Goal: Transaction & Acquisition: Subscribe to service/newsletter

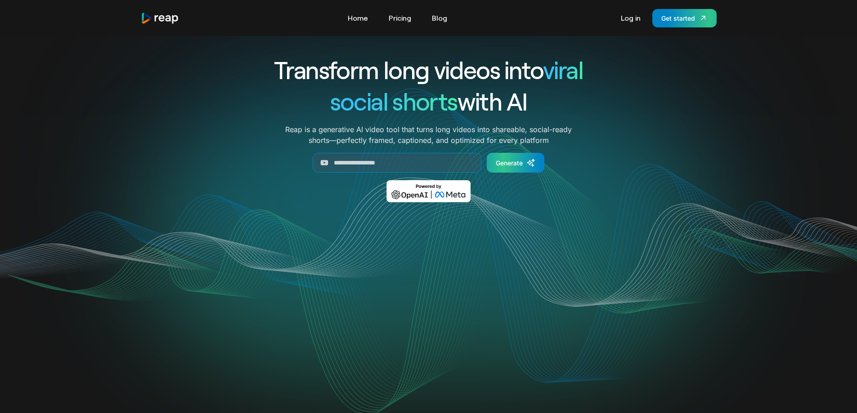
click at [509, 162] on div "Generate" at bounding box center [509, 162] width 27 height 9
click at [395, 19] on link "Pricing" at bounding box center [399, 18] width 31 height 14
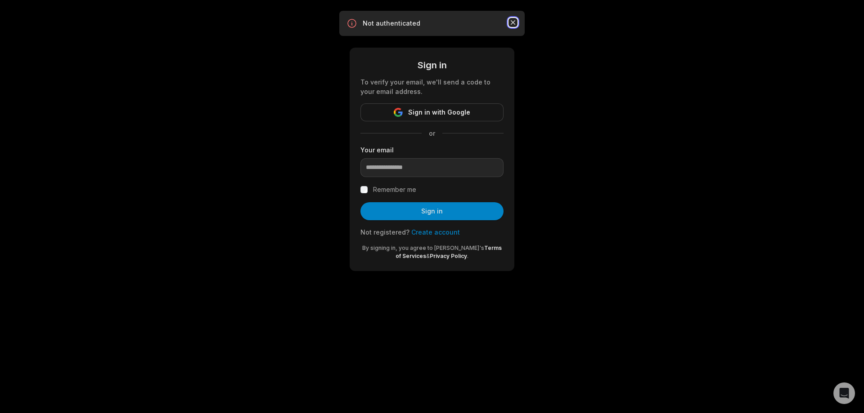
click at [514, 21] on icon "button" at bounding box center [512, 22] width 9 height 9
click at [544, 93] on div "Sign in To verify your email, we'll send a code to your email address. Sign in …" at bounding box center [432, 146] width 864 height 293
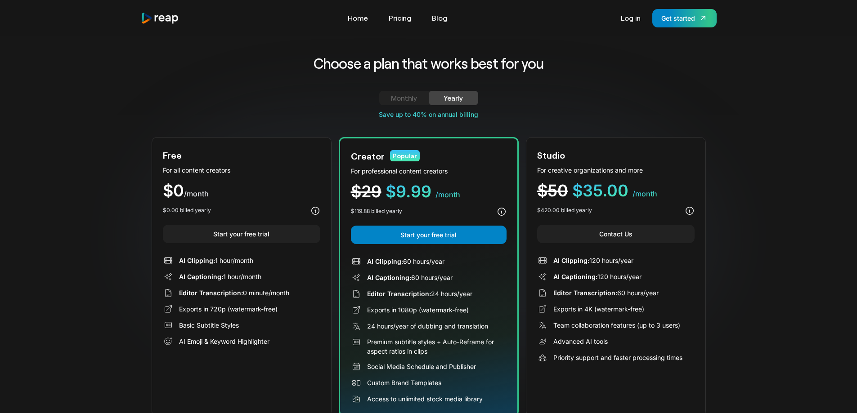
click at [194, 262] on span "AI Clipping:" at bounding box center [197, 261] width 36 height 8
click at [355, 17] on link "Home" at bounding box center [357, 18] width 29 height 14
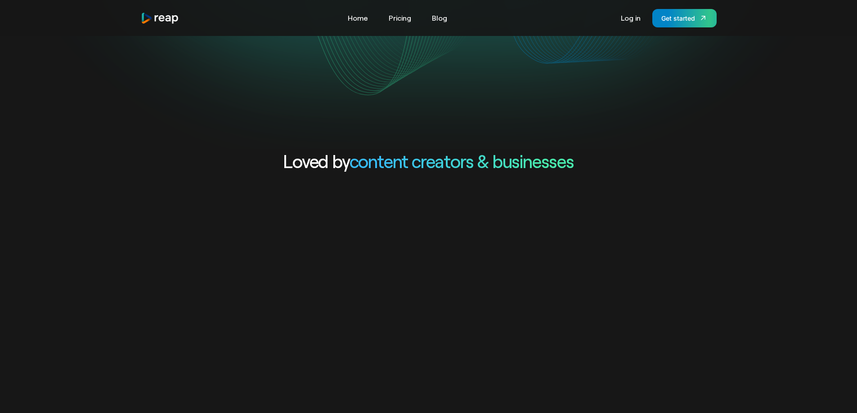
scroll to position [270, 0]
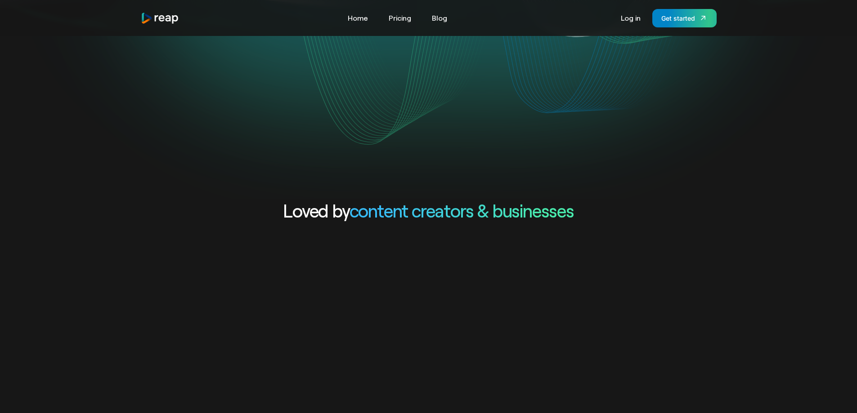
click at [525, 127] on video "Your browser does not support the video tag." at bounding box center [428, 36] width 362 height 181
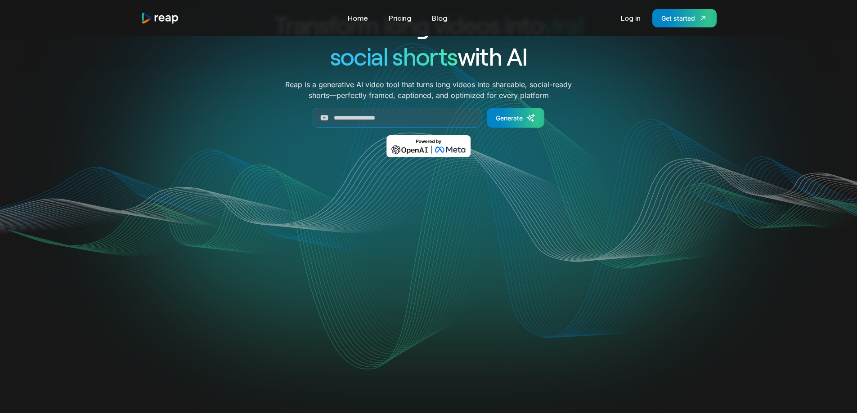
scroll to position [135, 0]
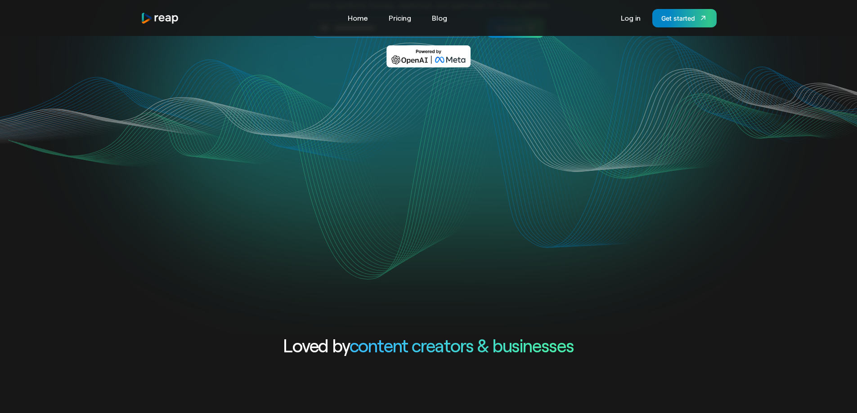
click at [374, 186] on video "Your browser does not support the video tag." at bounding box center [428, 171] width 362 height 181
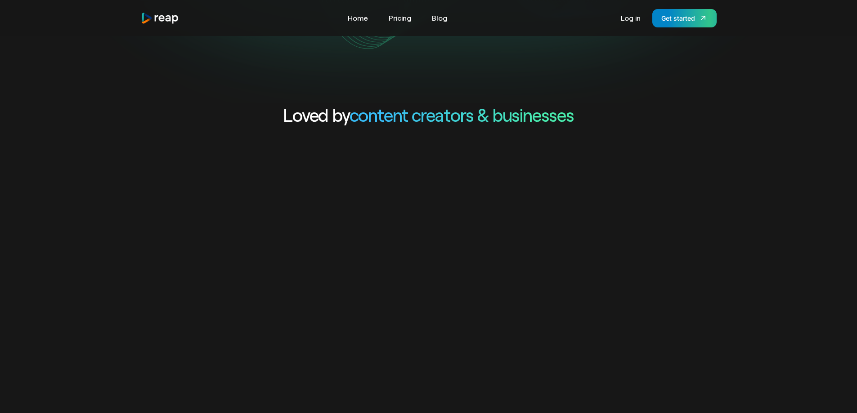
scroll to position [495, 0]
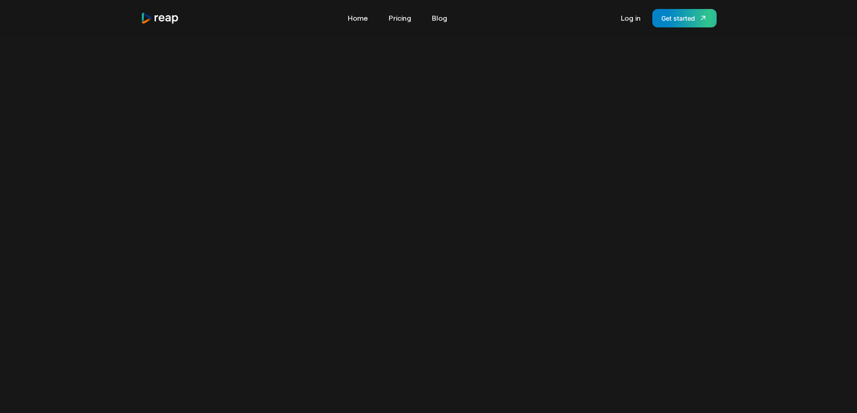
click at [463, 179] on video "Your browser does not support the video tag." at bounding box center [428, 238] width 857 height 429
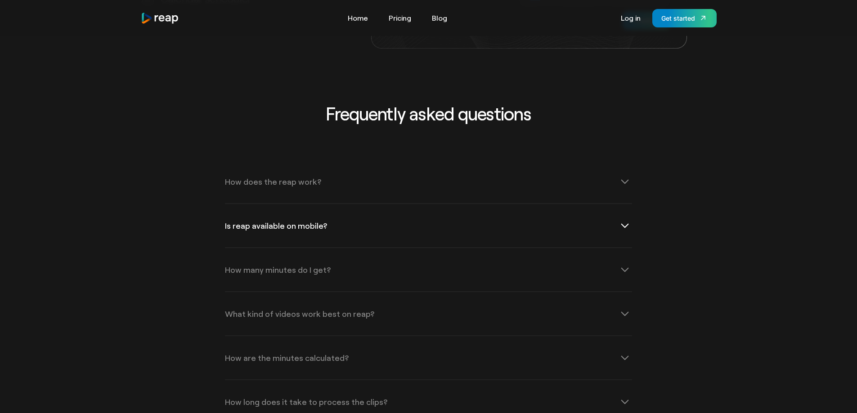
scroll to position [2879, 0]
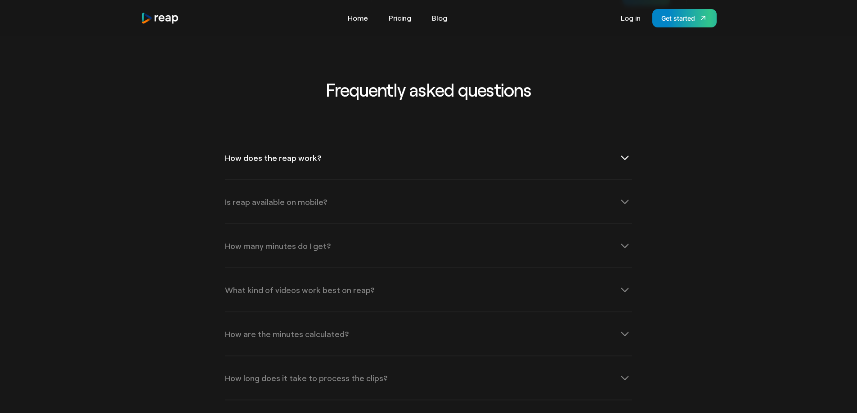
click at [620, 151] on icon at bounding box center [625, 158] width 14 height 14
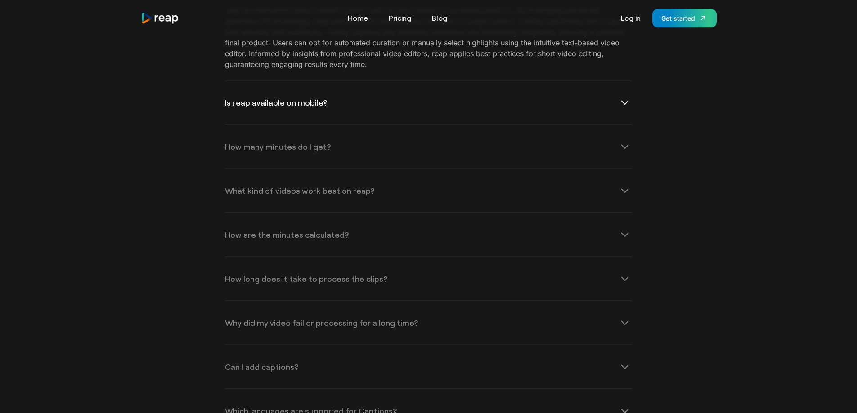
scroll to position [3014, 0]
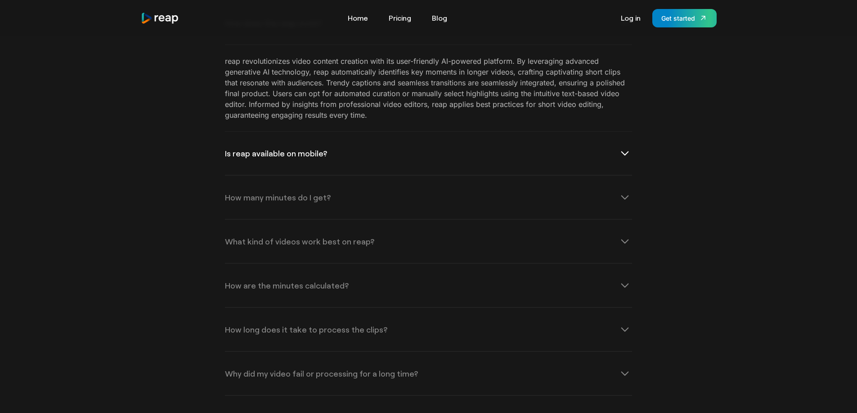
click at [618, 146] on icon at bounding box center [625, 153] width 14 height 14
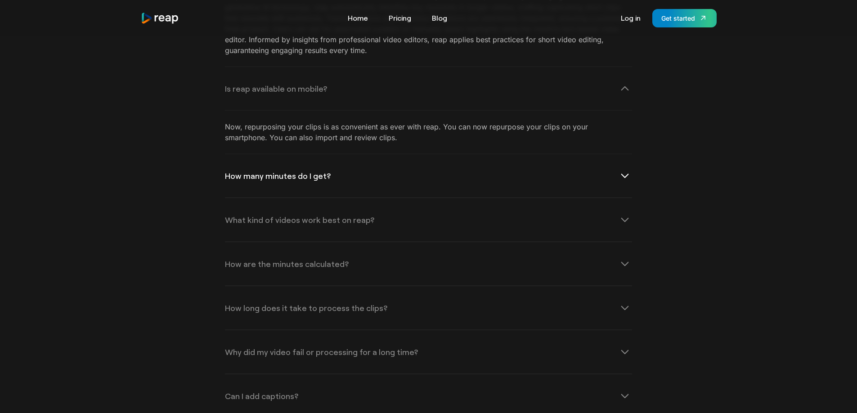
scroll to position [3104, 0]
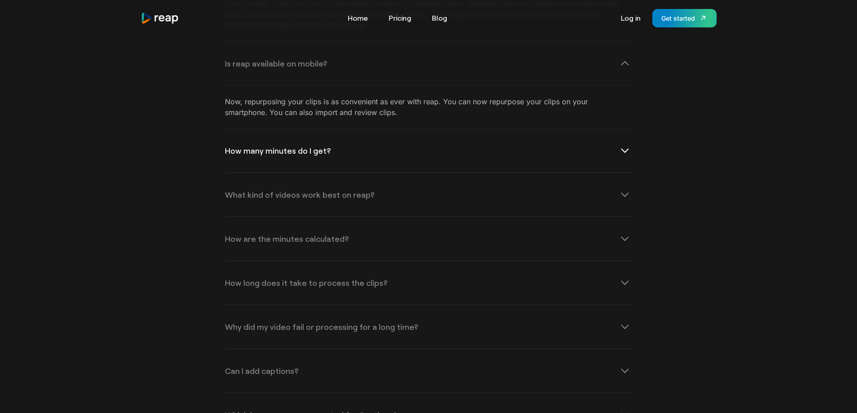
click at [628, 148] on icon at bounding box center [625, 150] width 8 height 4
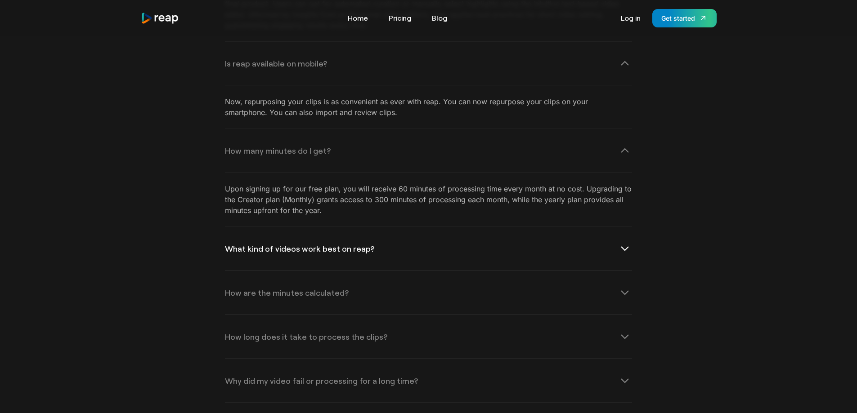
click at [421, 240] on div "What kind of videos work best on reap?" at bounding box center [428, 248] width 407 height 43
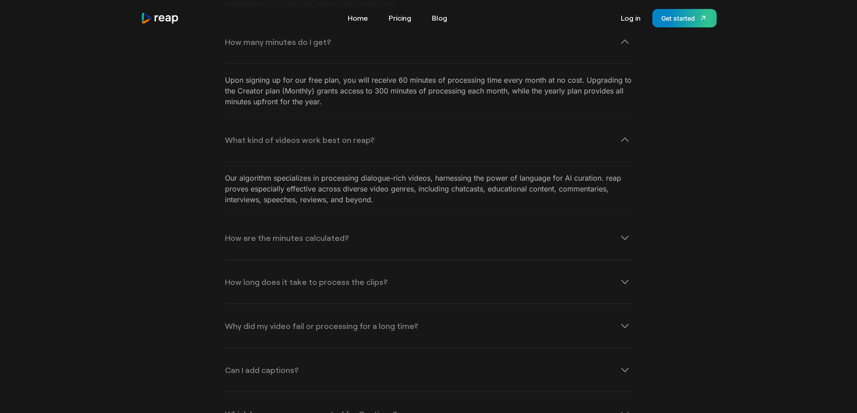
scroll to position [3239, 0]
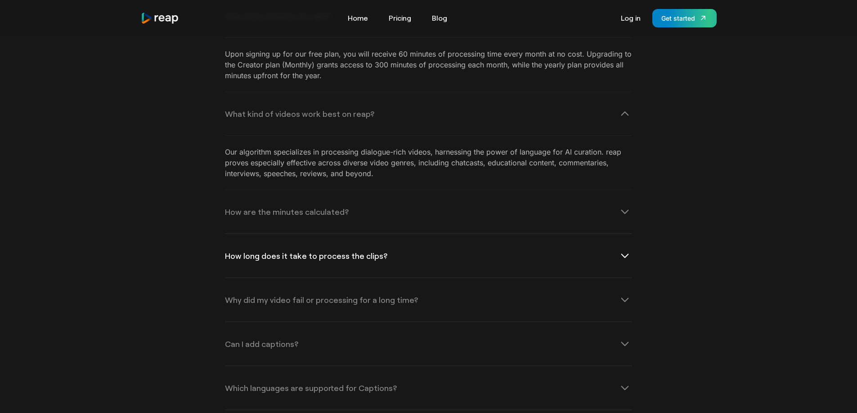
click at [413, 236] on div "How long does it take to process the clips?" at bounding box center [428, 255] width 407 height 43
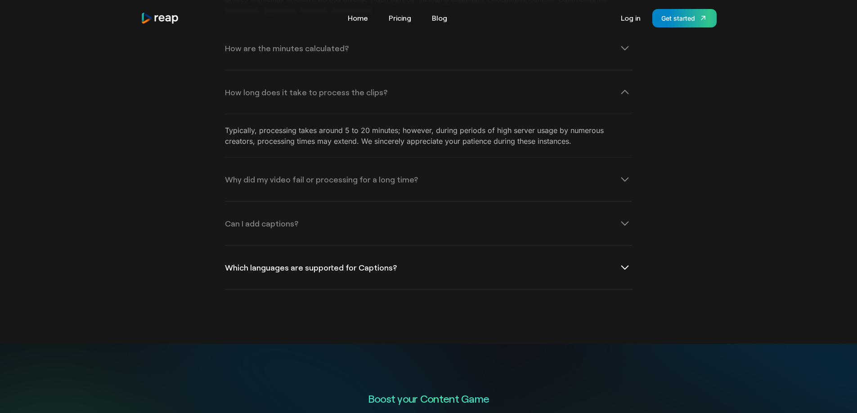
scroll to position [3419, 0]
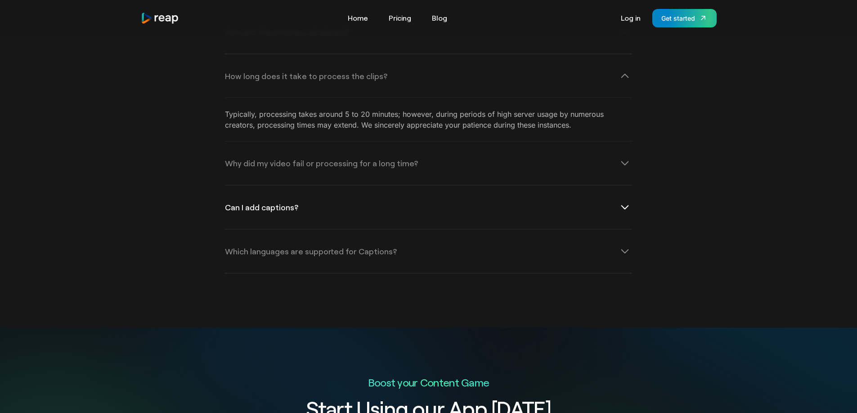
click at [359, 204] on div "Can I add captions?" at bounding box center [428, 207] width 407 height 43
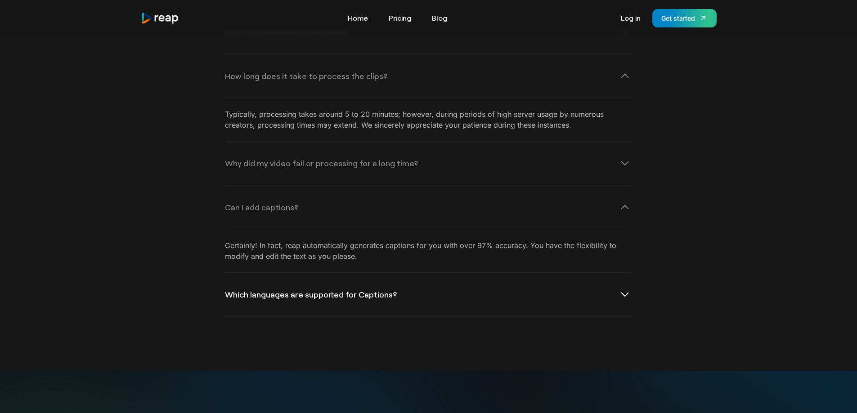
click at [370, 275] on div "Which languages are supported for Captions?" at bounding box center [428, 294] width 407 height 43
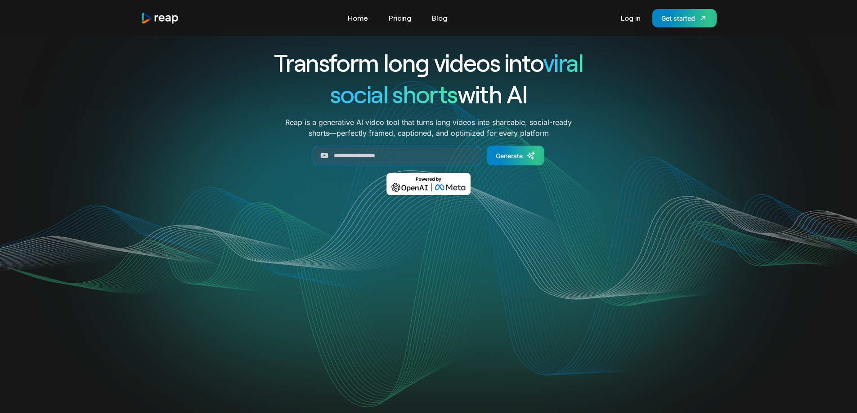
scroll to position [0, 0]
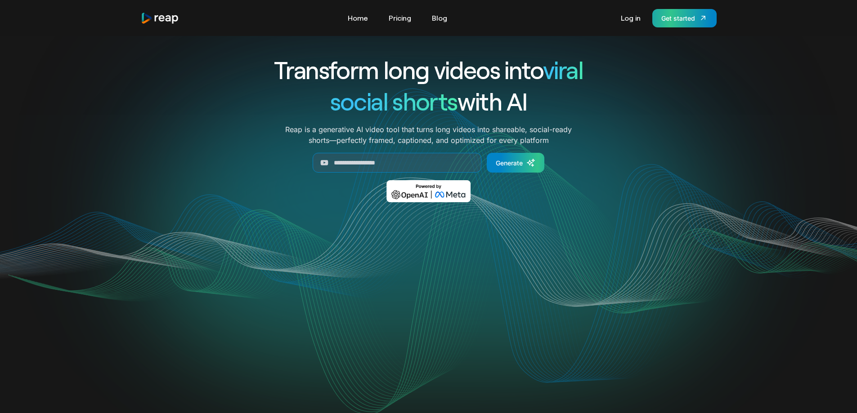
click at [682, 17] on div "Get started" at bounding box center [678, 17] width 34 height 9
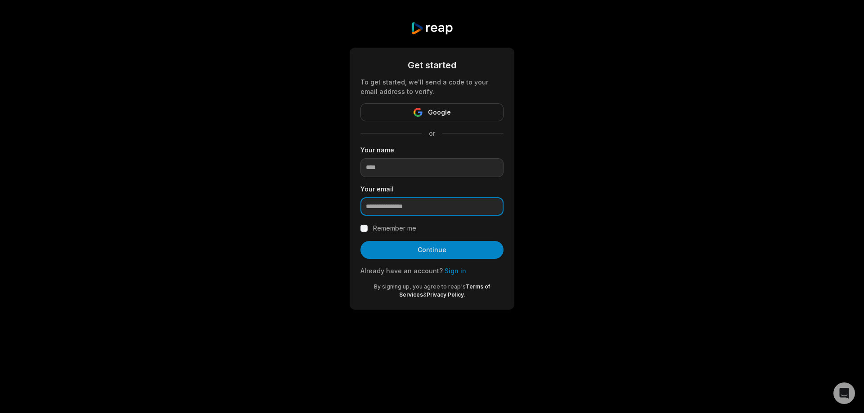
click at [380, 207] on input "email" at bounding box center [431, 206] width 143 height 19
type input "**********"
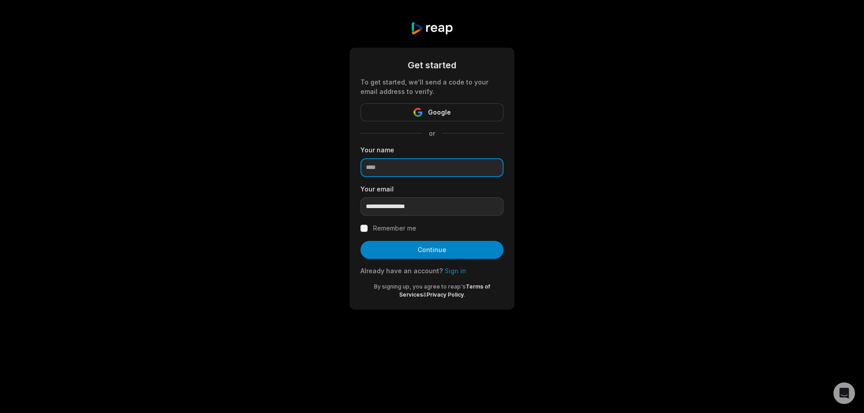
click at [386, 172] on input at bounding box center [431, 167] width 143 height 19
drag, startPoint x: 361, startPoint y: 166, endPoint x: 299, endPoint y: 165, distance: 61.6
click at [305, 165] on div "**********" at bounding box center [432, 166] width 864 height 332
type input "**********"
click at [360, 228] on div "**********" at bounding box center [432, 179] width 165 height 262
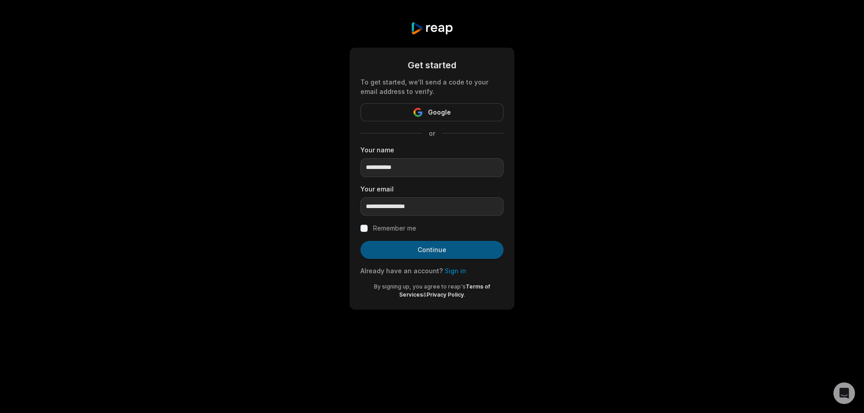
click at [426, 250] on button "Continue" at bounding box center [431, 250] width 143 height 18
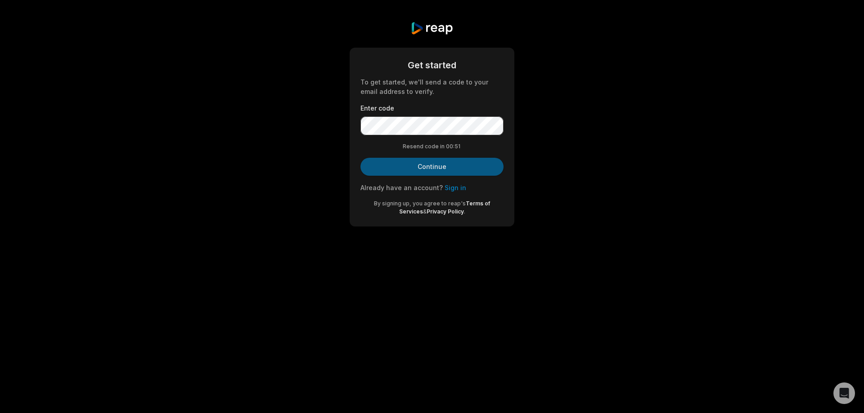
click at [414, 169] on button "Continue" at bounding box center [431, 167] width 143 height 18
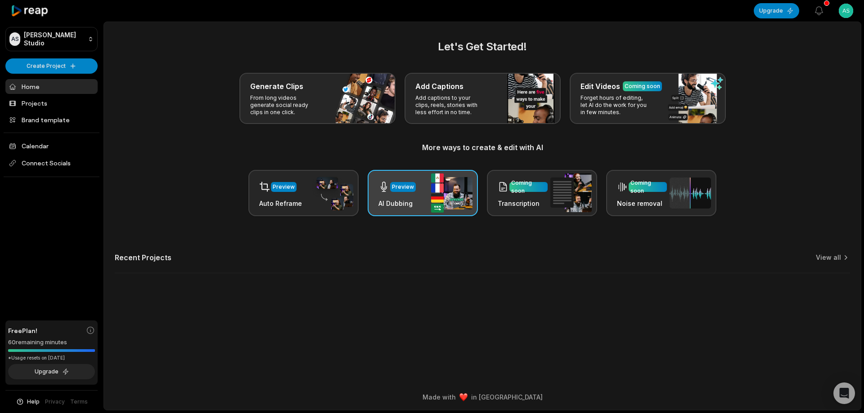
click at [401, 188] on div "Preview" at bounding box center [403, 187] width 22 height 8
